Goal: Information Seeking & Learning: Check status

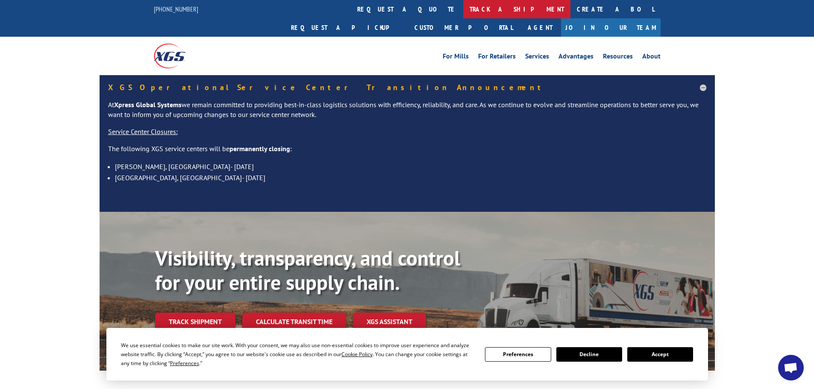
click at [463, 3] on link "track a shipment" at bounding box center [516, 9] width 107 height 18
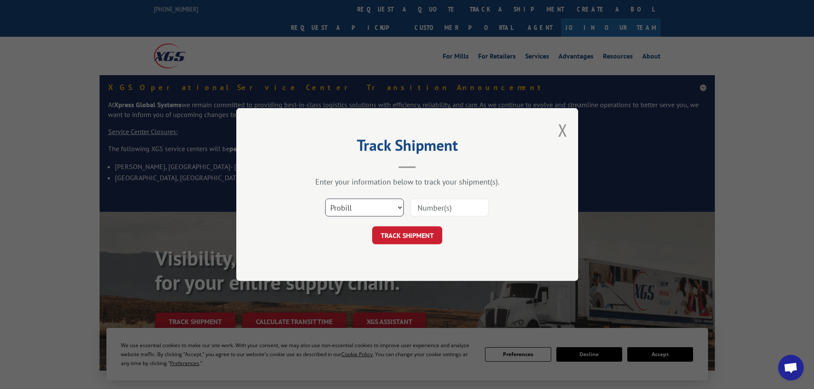
click at [346, 213] on select "Select category... Probill BOL PO" at bounding box center [364, 208] width 79 height 18
select select "bol"
click at [325, 199] on select "Select category... Probill BOL PO" at bounding box center [364, 208] width 79 height 18
click at [445, 211] on input at bounding box center [449, 208] width 79 height 18
paste input "5992587"
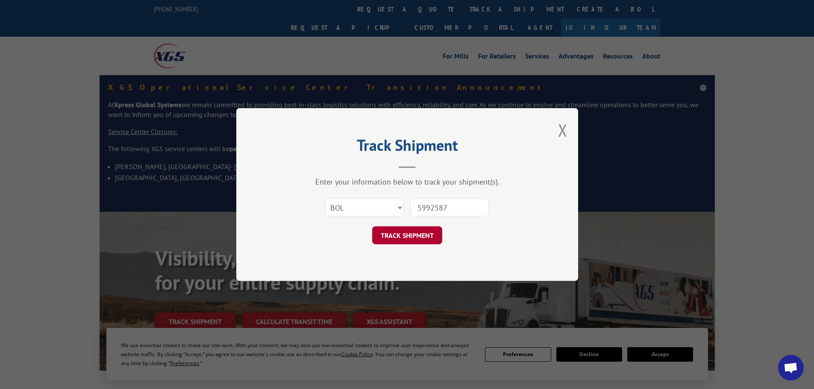
type input "5992587"
click at [431, 235] on button "TRACK SHIPMENT" at bounding box center [407, 236] width 70 height 18
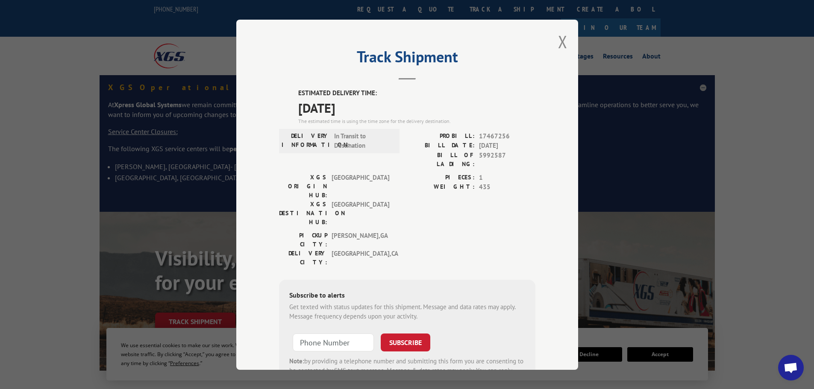
click at [555, 54] on div "Track Shipment ESTIMATED DELIVERY TIME: [DATE] The estimated time is using the …" at bounding box center [407, 195] width 342 height 351
click at [558, 50] on button "Close modal" at bounding box center [562, 41] width 9 height 23
